Goal: Information Seeking & Learning: Learn about a topic

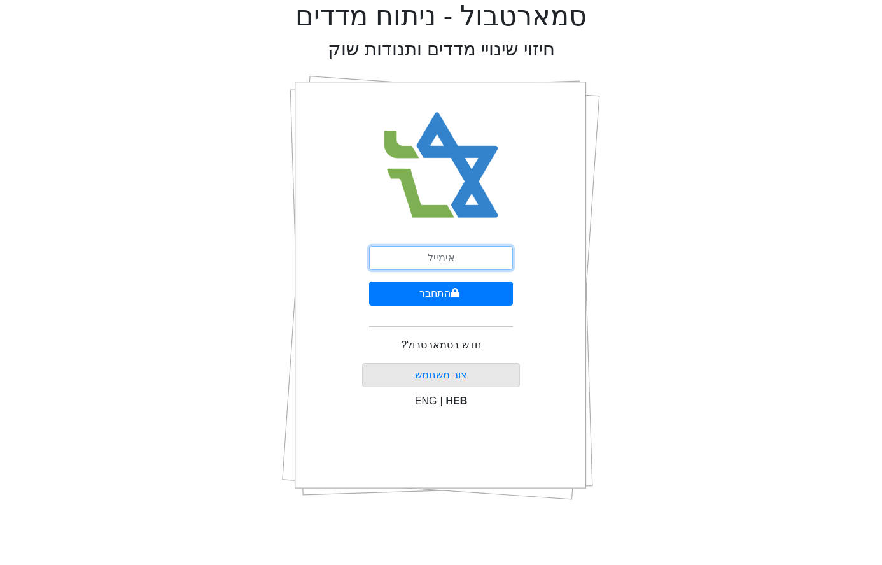
click at [419, 254] on input "email" at bounding box center [441, 258] width 144 height 24
type input "[EMAIL_ADDRESS][DOMAIN_NAME]"
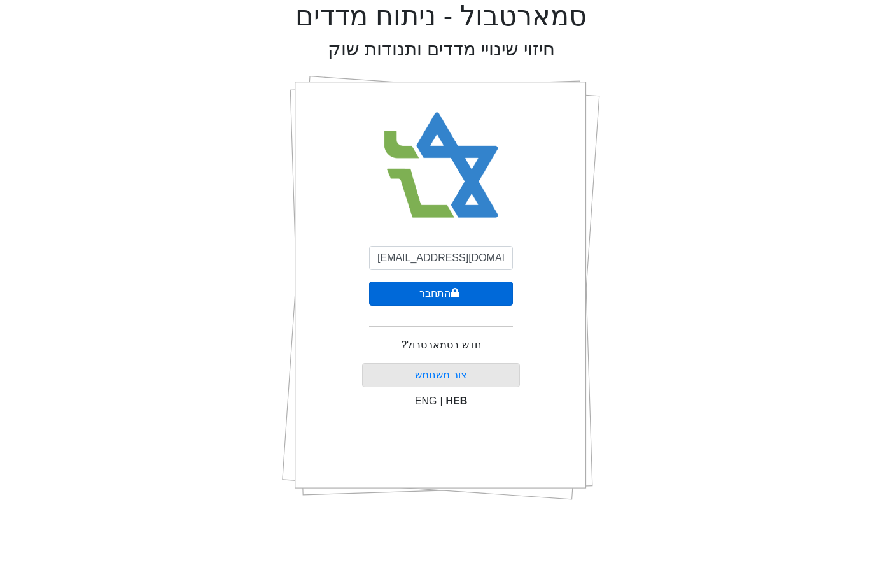
click at [449, 285] on button "התחבר" at bounding box center [441, 293] width 144 height 24
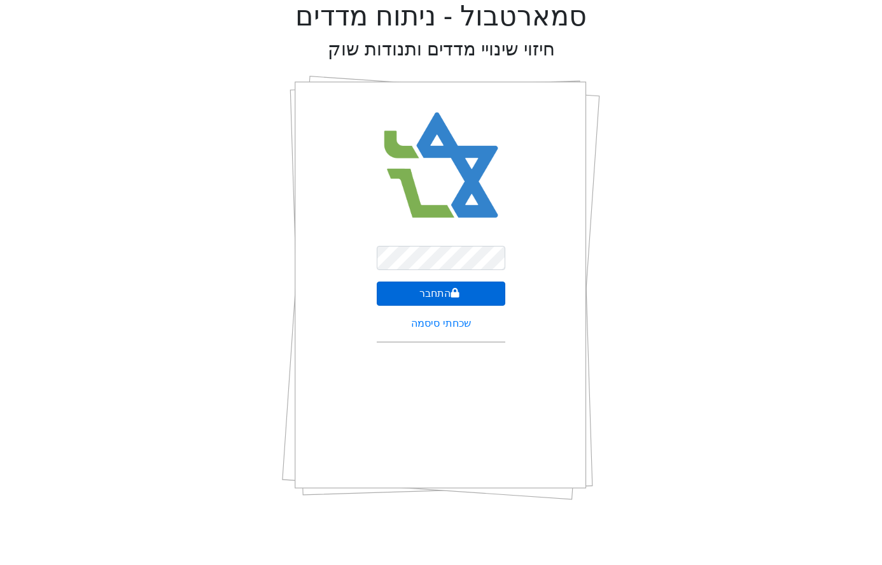
click at [462, 289] on button "התחבר" at bounding box center [441, 293] width 129 height 24
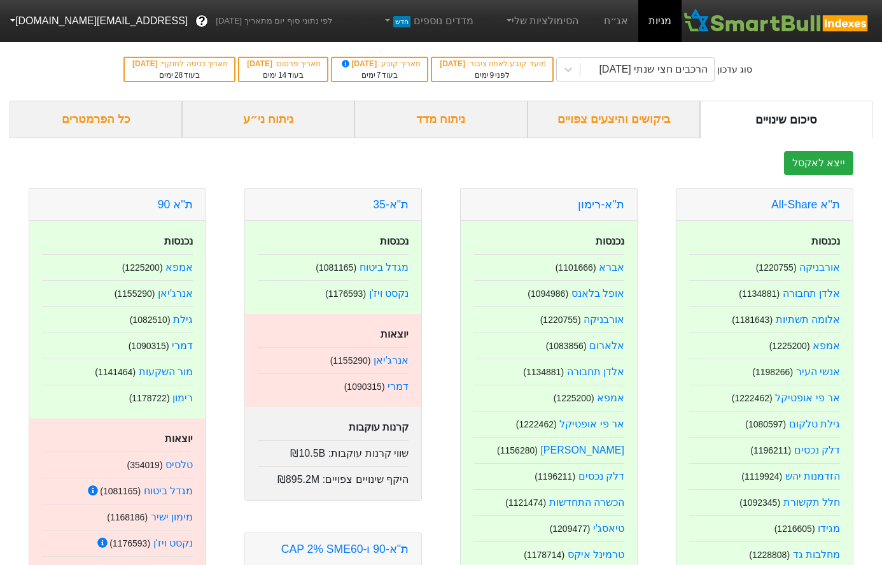
click at [400, 378] on div "דמרי ( 1090315 )" at bounding box center [333, 383] width 151 height 21
click at [400, 383] on link "דמרי" at bounding box center [398, 386] width 21 height 11
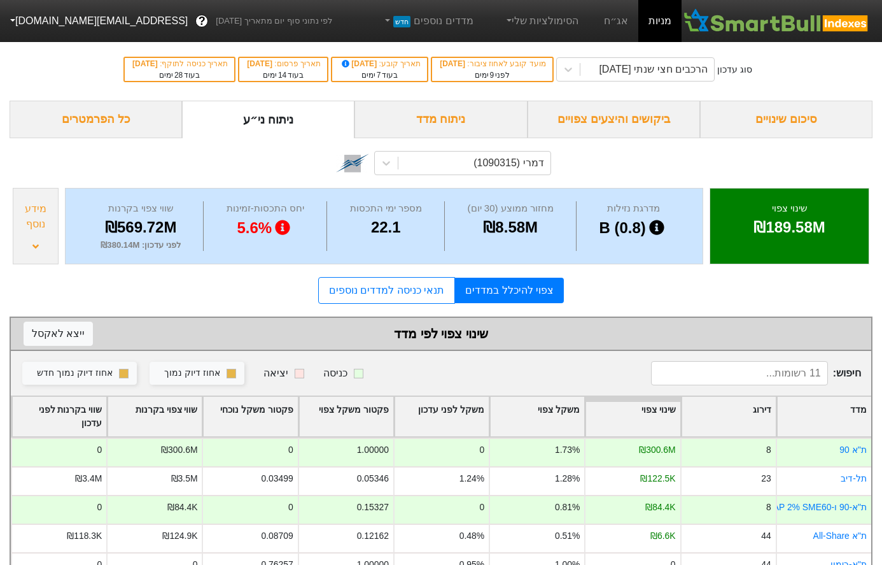
click at [40, 223] on div "מידע נוסף" at bounding box center [36, 216] width 38 height 31
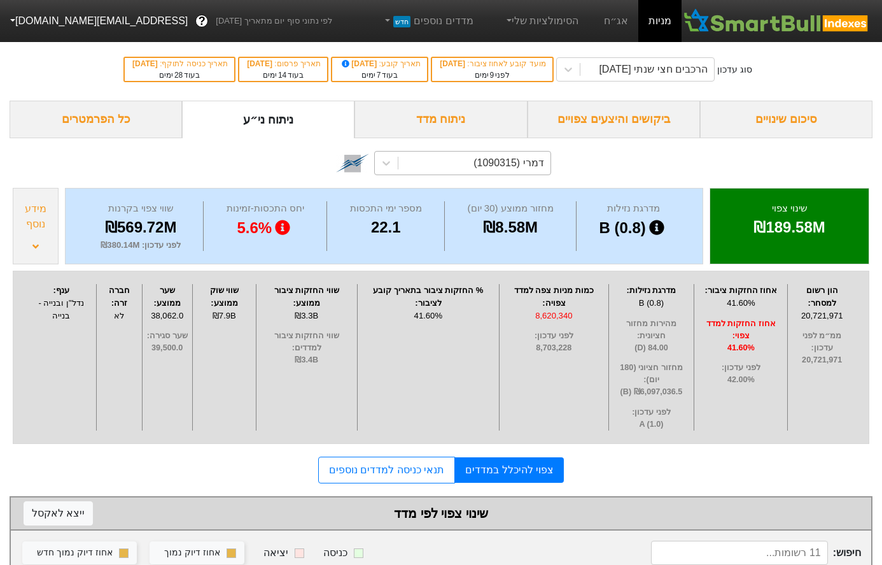
click at [529, 173] on div "דמרי (1090315)" at bounding box center [473, 162] width 151 height 23
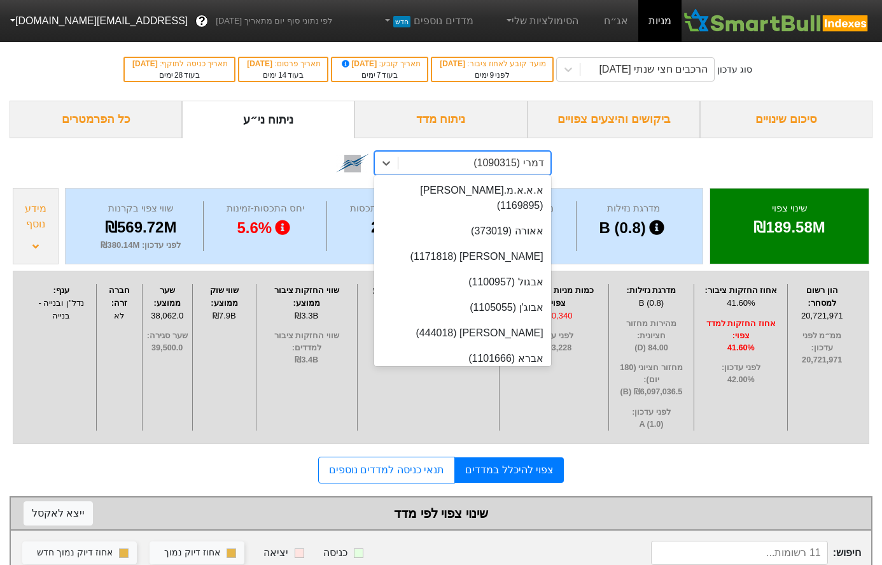
scroll to position [4937, 0]
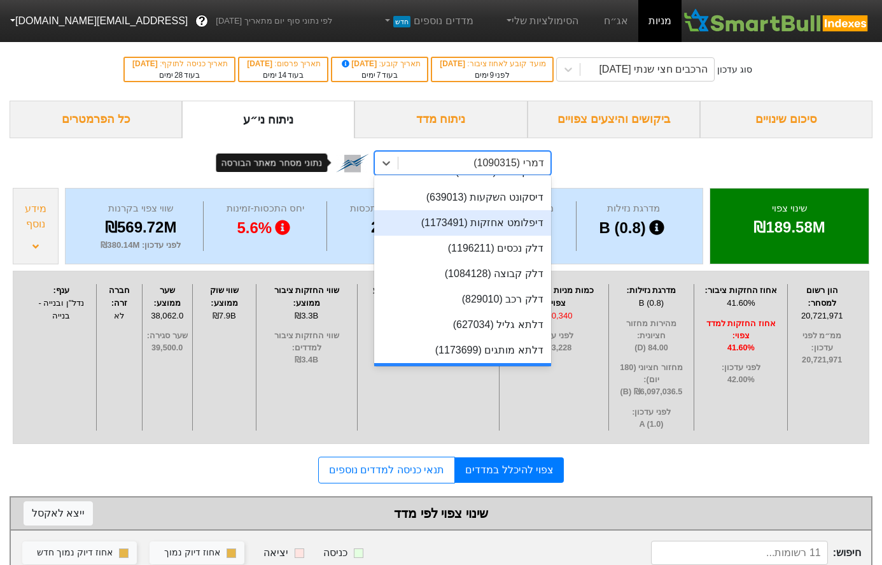
click at [349, 167] on img at bounding box center [352, 162] width 33 height 33
